Goal: Information Seeking & Learning: Learn about a topic

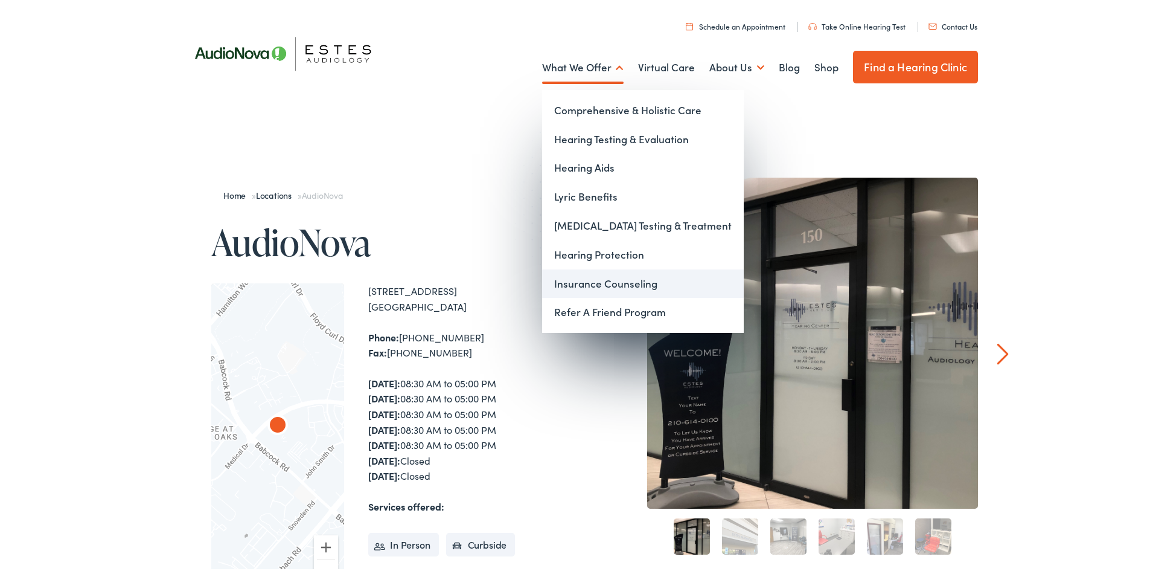
click at [588, 281] on link "Insurance Counseling" at bounding box center [643, 281] width 202 height 29
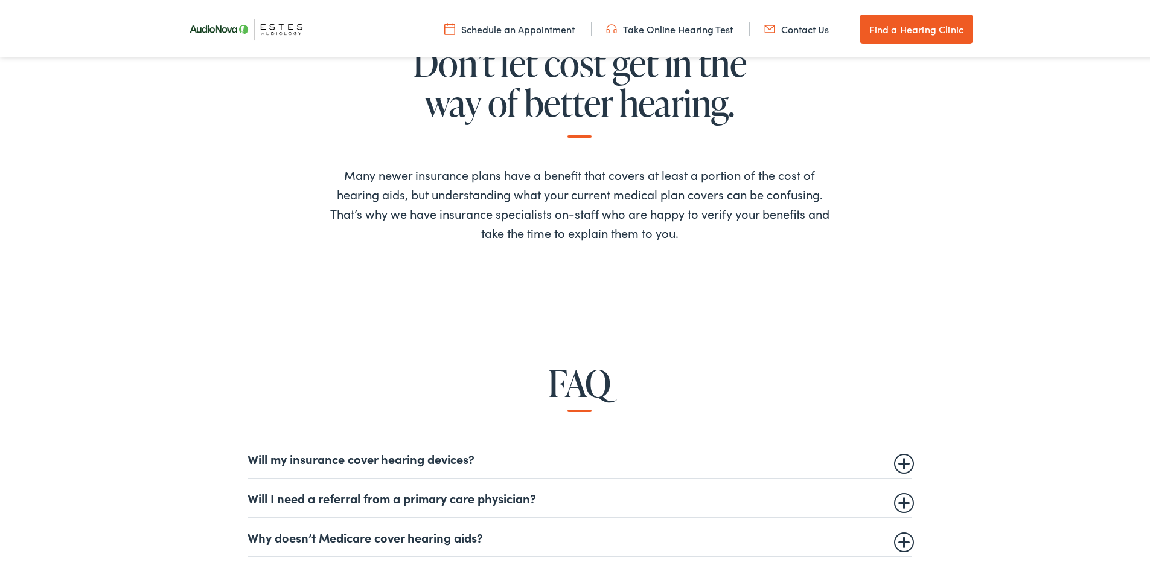
scroll to position [604, 0]
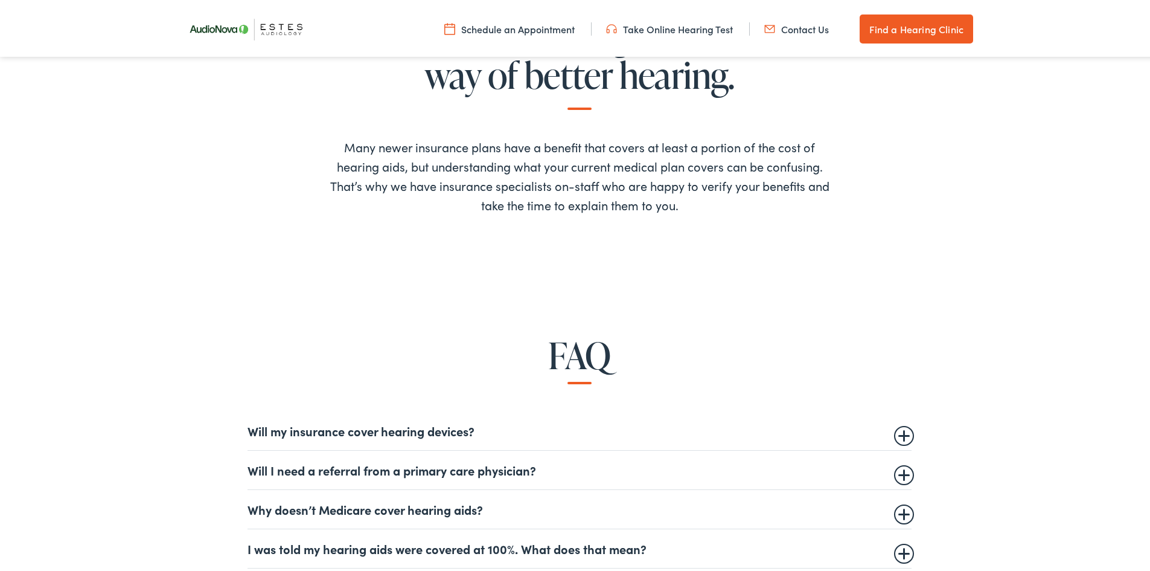
click at [469, 434] on summary "Will my insurance cover hearing devices?" at bounding box center [580, 428] width 664 height 14
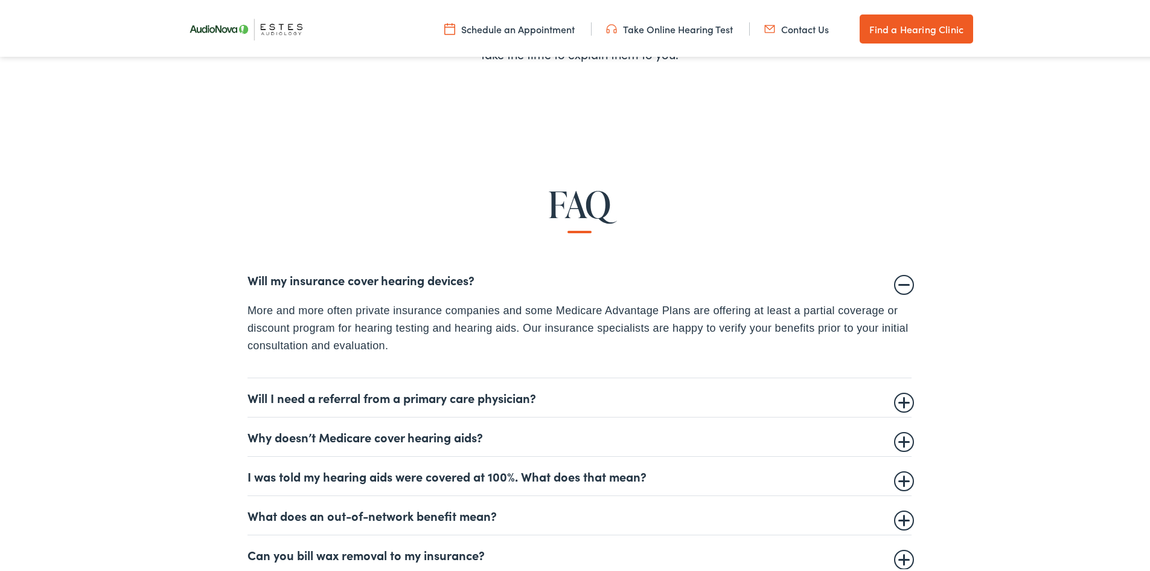
scroll to position [785, 0]
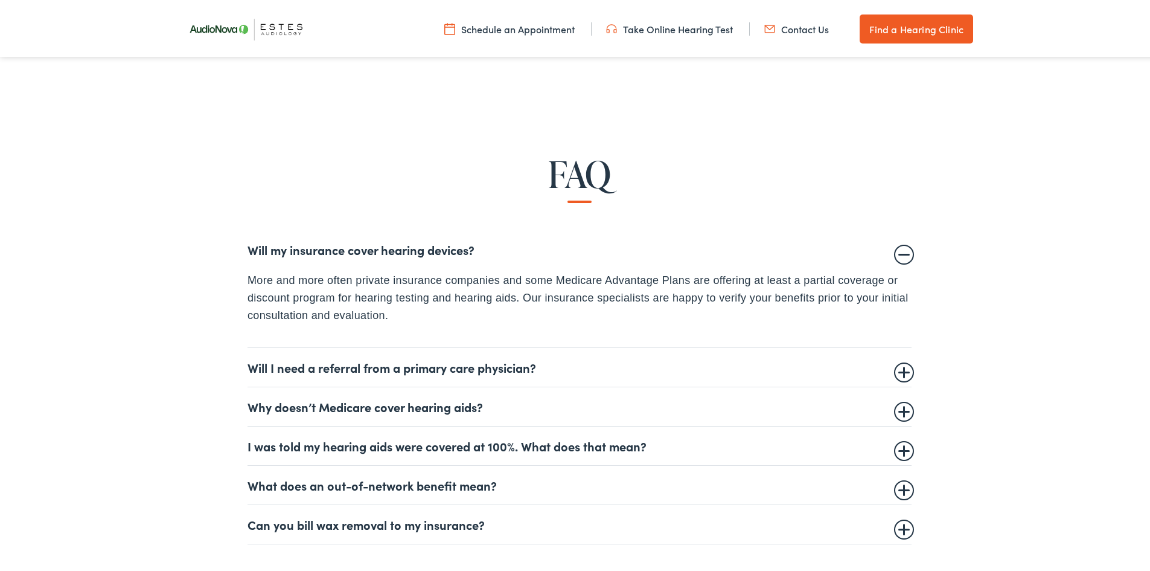
click at [431, 408] on summary "Why doesn’t Medicare cover hearing aids?" at bounding box center [580, 404] width 664 height 14
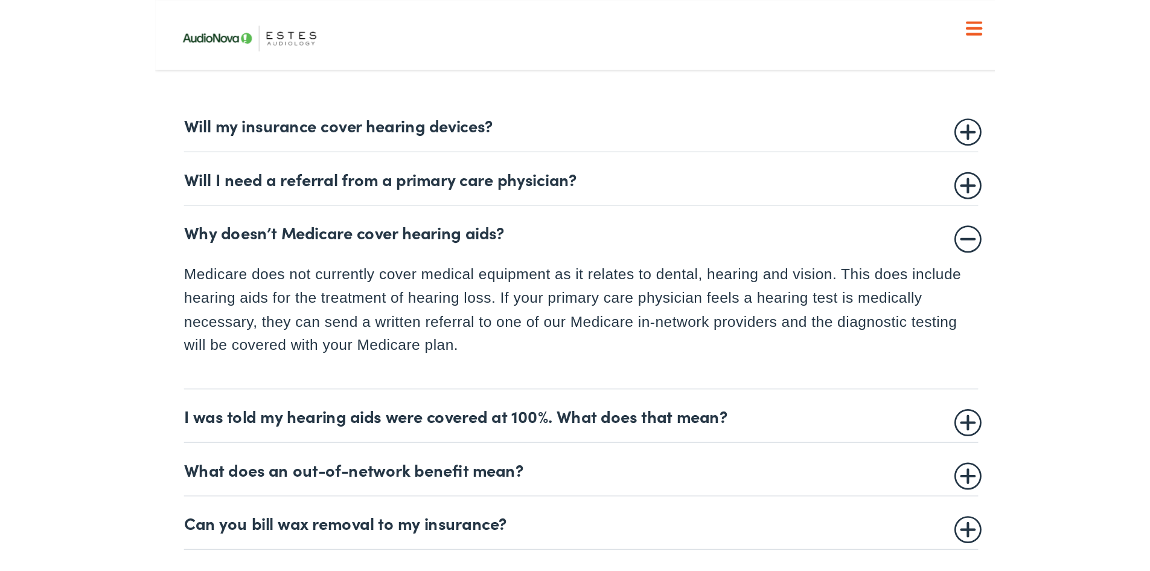
scroll to position [585, 0]
